Goal: Task Accomplishment & Management: Complete application form

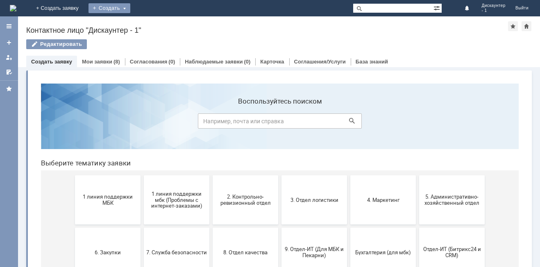
click at [130, 8] on div "Создать" at bounding box center [109, 8] width 42 height 10
click at [152, 20] on link "Заявка" at bounding box center [121, 25] width 62 height 10
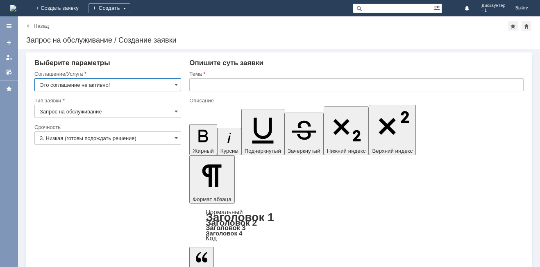
click at [173, 86] on input "Это соглашение не активно!" at bounding box center [107, 84] width 147 height 13
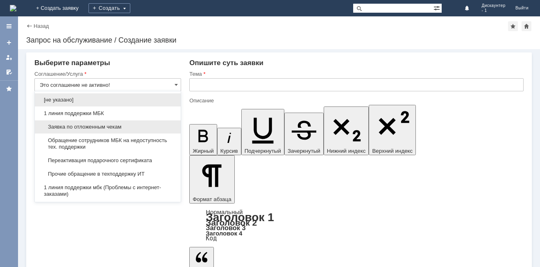
click at [132, 129] on span "Заявка по отложенным чекам" at bounding box center [108, 127] width 136 height 7
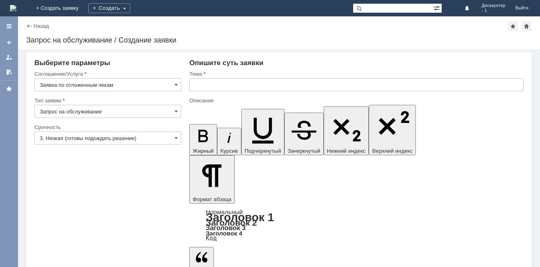
type input "Заявка по отложенным чекам"
click at [222, 85] on input "text" at bounding box center [356, 84] width 334 height 13
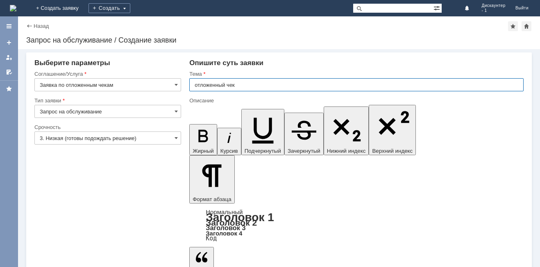
type input "отложенный чек"
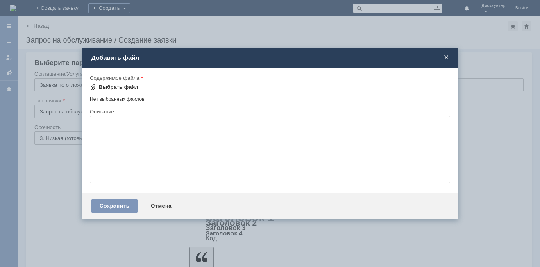
click at [108, 87] on div "Выбрать файл" at bounding box center [119, 87] width 40 height 7
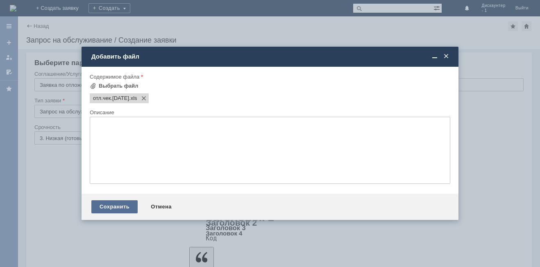
click at [124, 203] on div "Сохранить" at bounding box center [114, 206] width 46 height 13
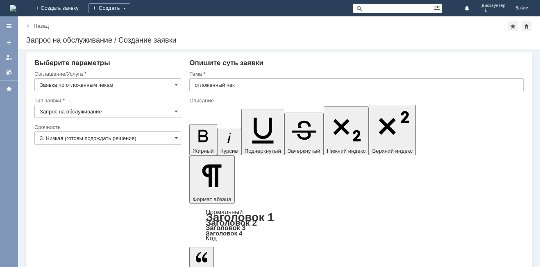
drag, startPoint x: 61, startPoint y: 245, endPoint x: 70, endPoint y: 238, distance: 11.7
